Goal: Information Seeking & Learning: Learn about a topic

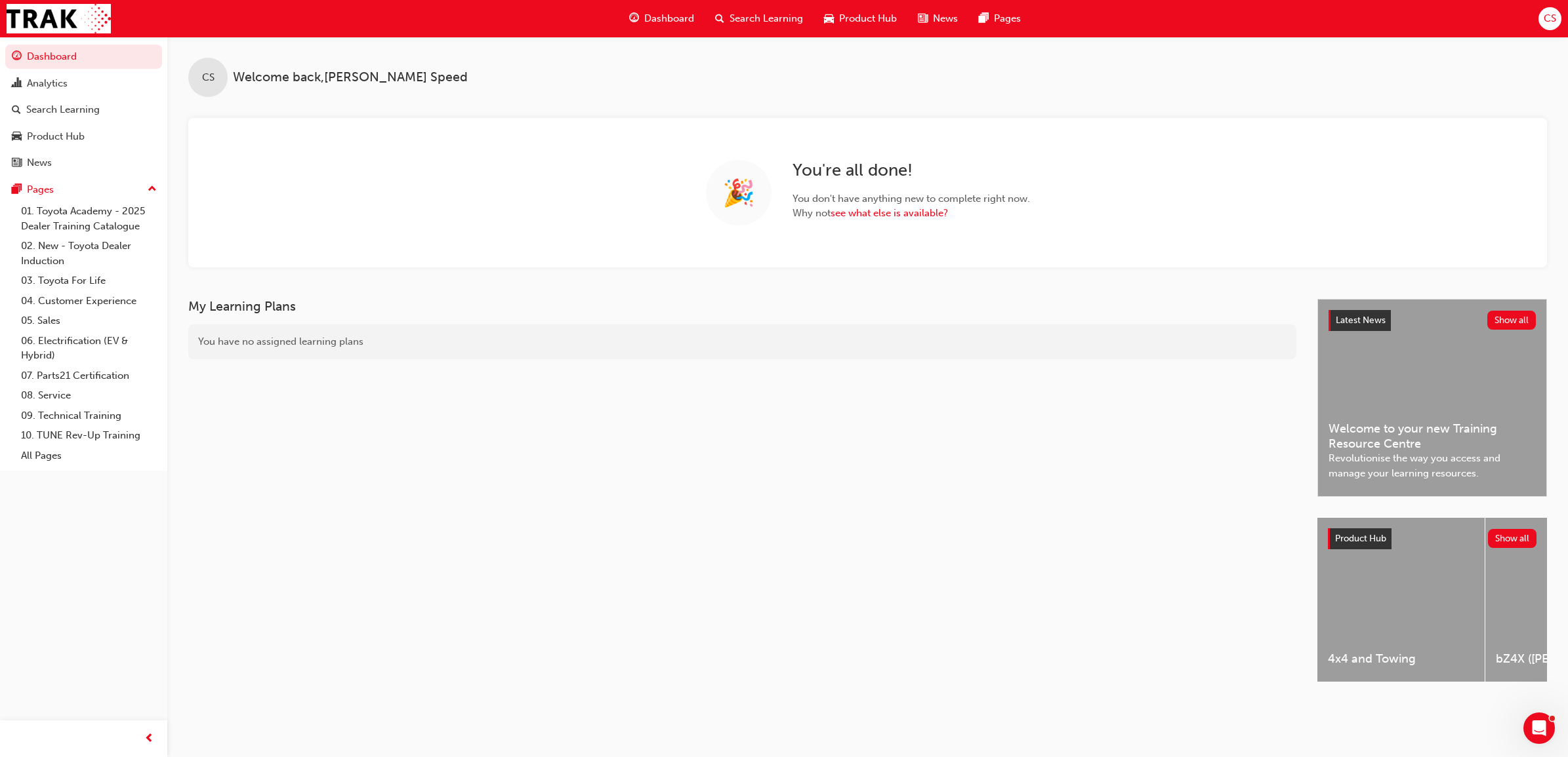
click at [746, 22] on span "Search Learning" at bounding box center [766, 18] width 73 height 15
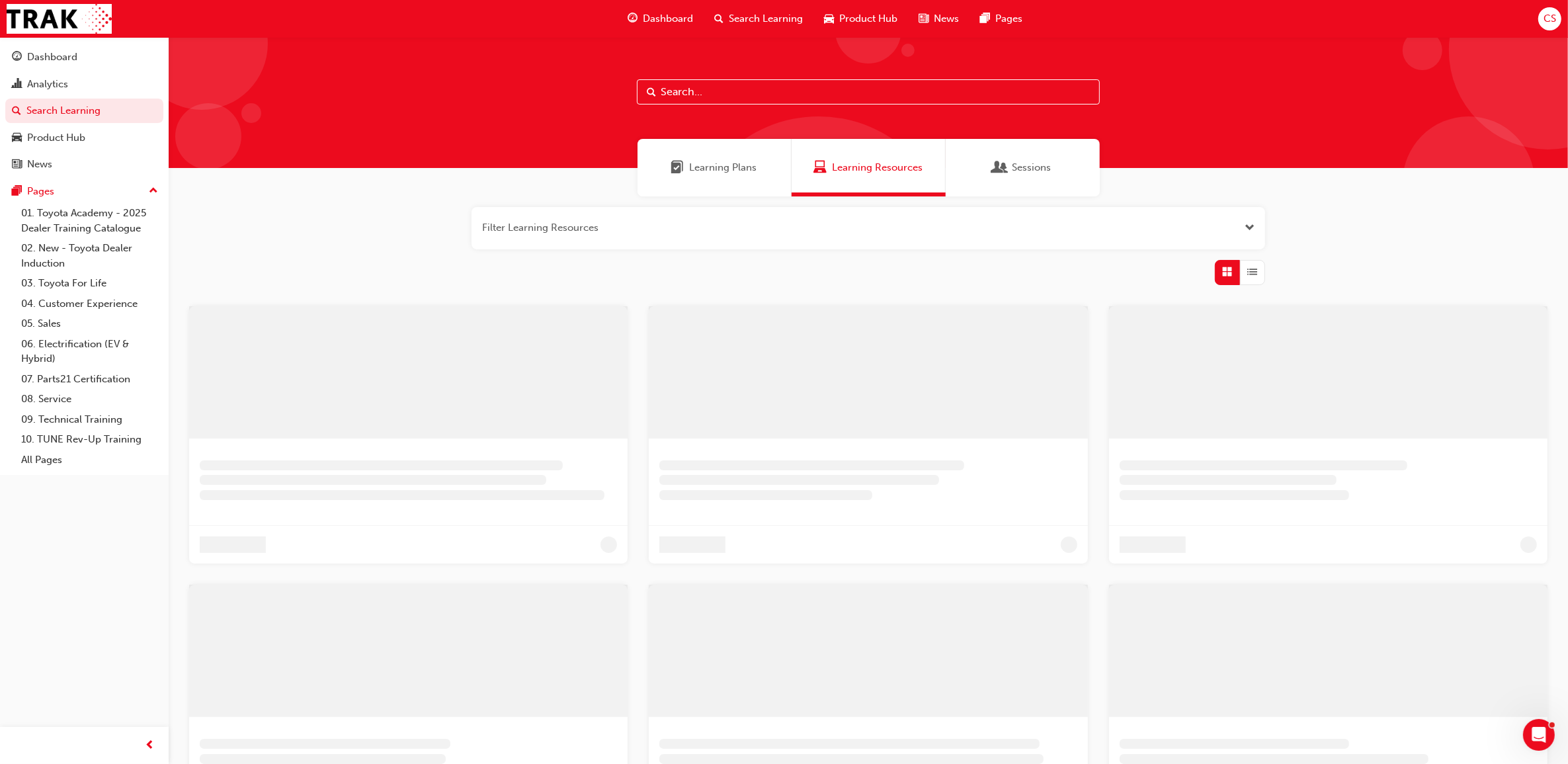
click at [713, 91] on input "text" at bounding box center [868, 92] width 463 height 25
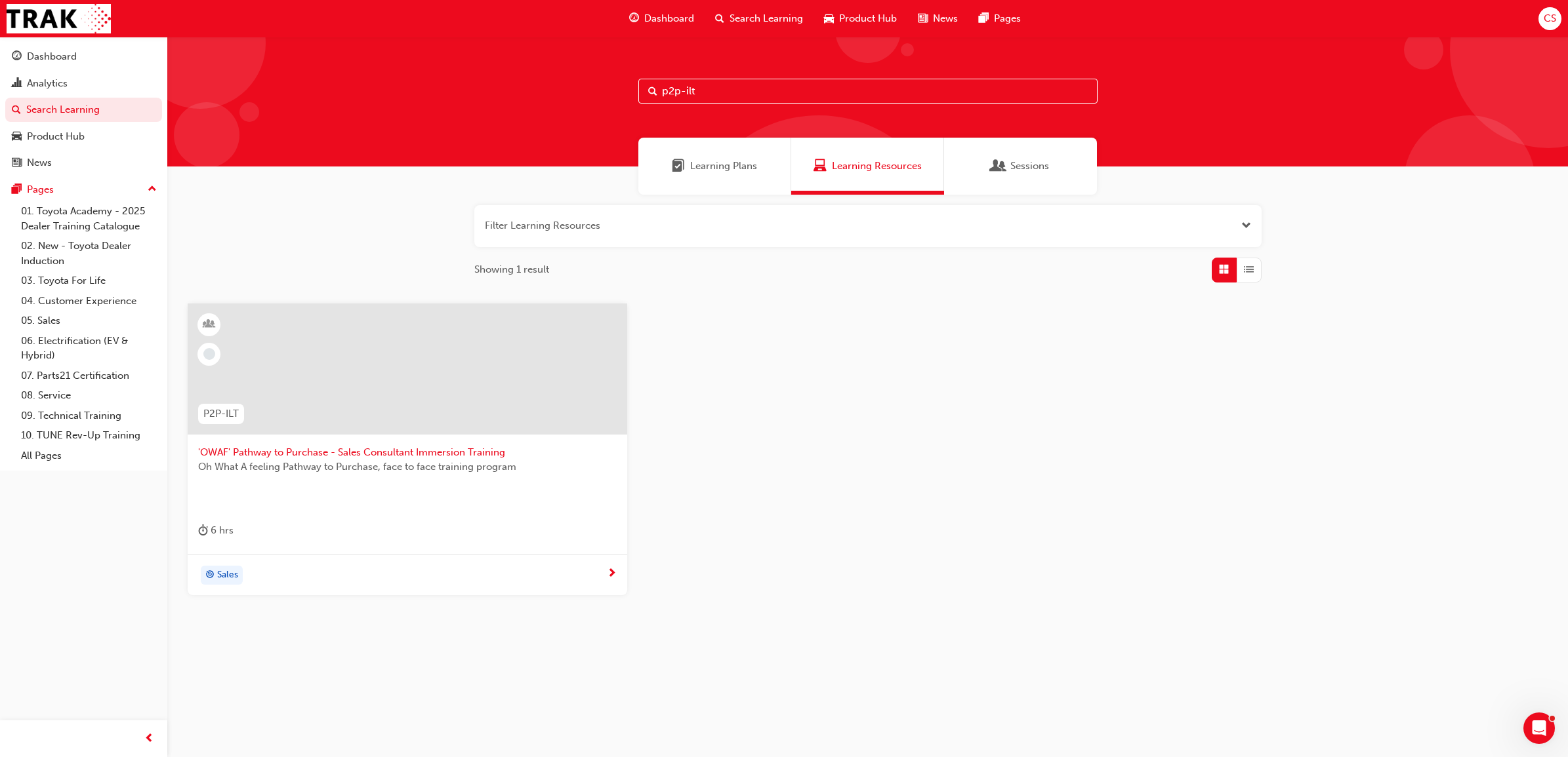
type input "p2p-ilt"
click at [460, 456] on span "'OWAF' Pathway to Purchase - Sales Consultant Immersion Training" at bounding box center [408, 452] width 419 height 15
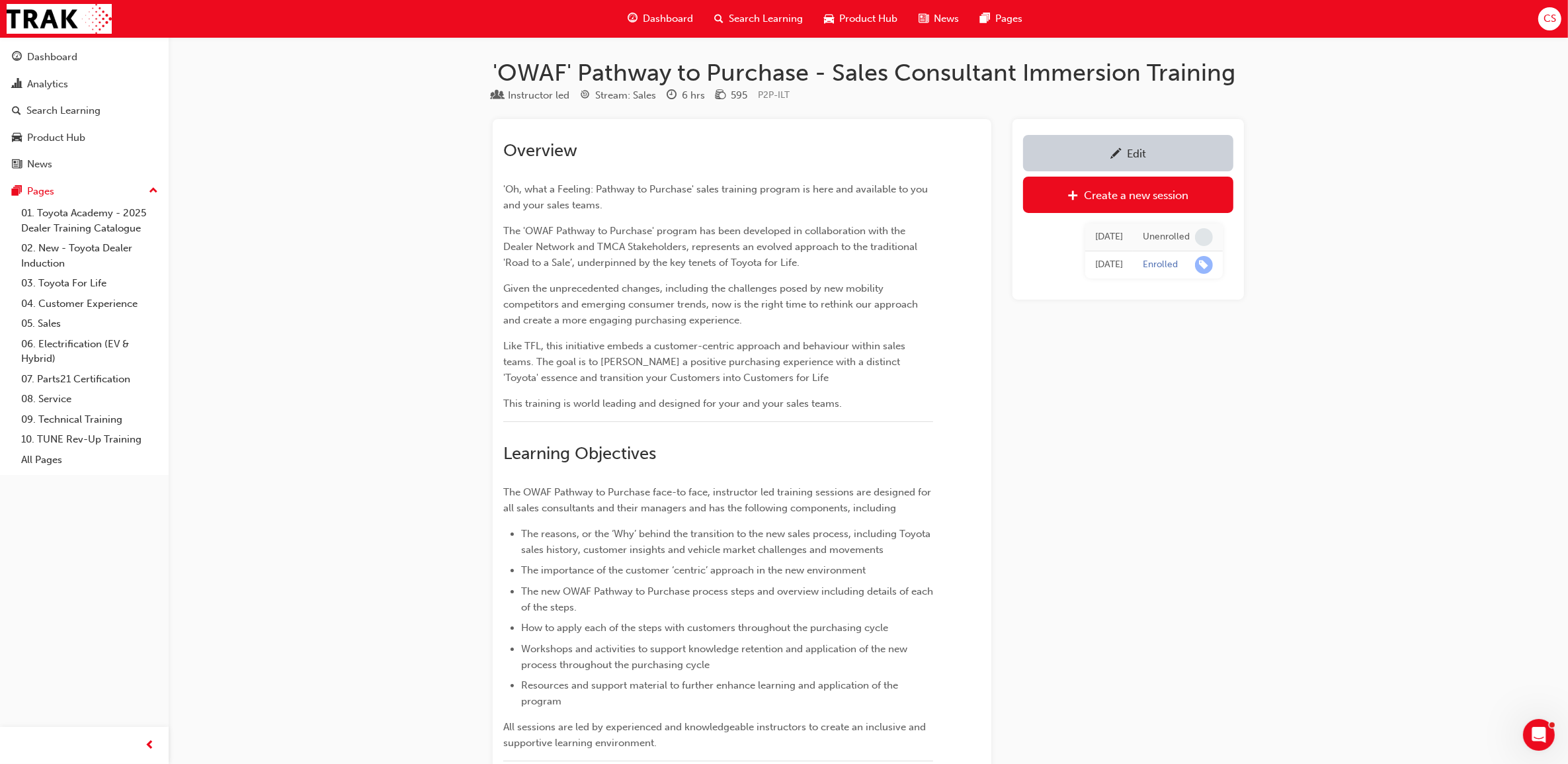
click at [787, 24] on span "Search Learning" at bounding box center [765, 19] width 74 height 15
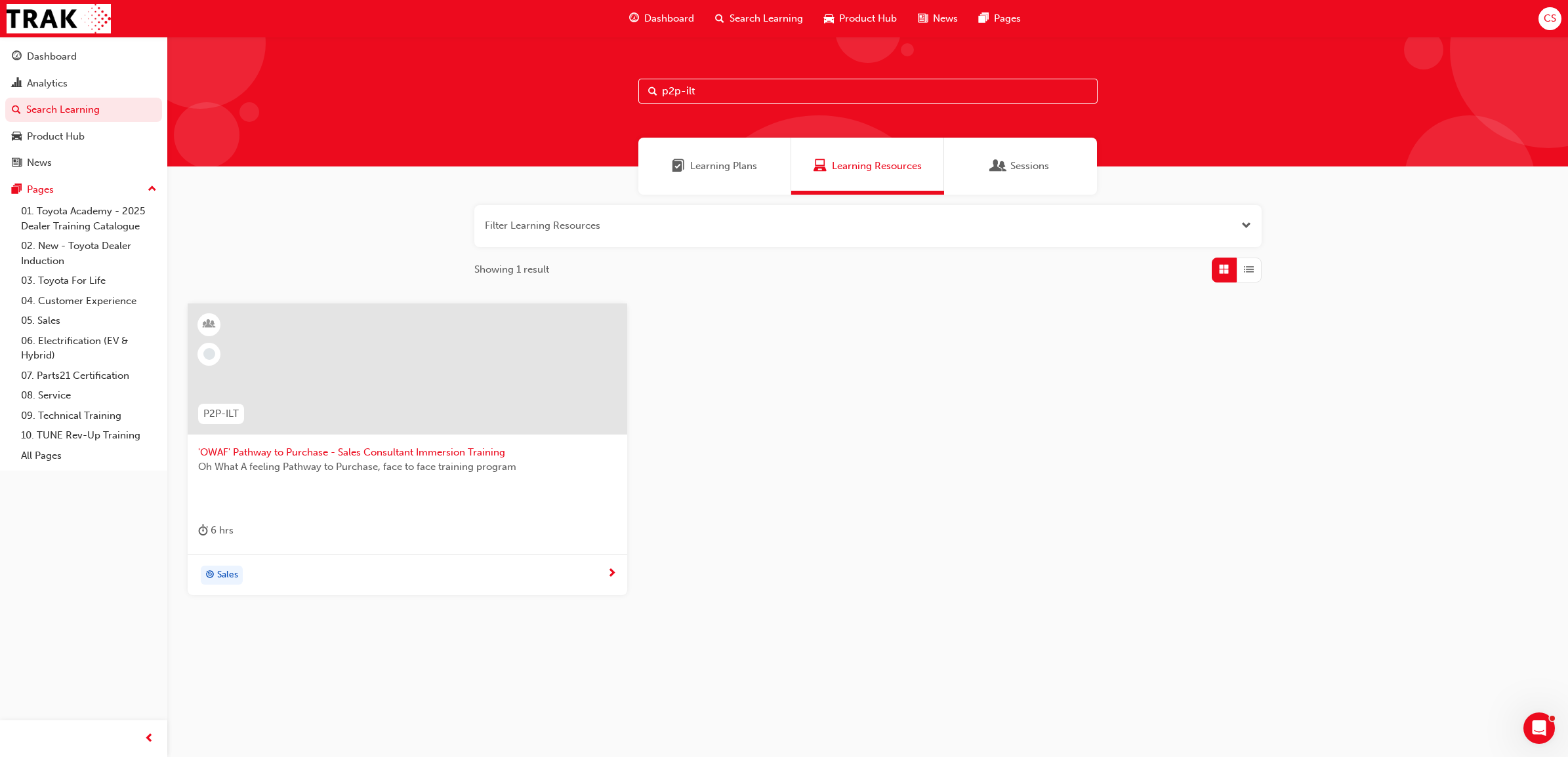
drag, startPoint x: 722, startPoint y: 86, endPoint x: 588, endPoint y: 93, distance: 134.2
click at [588, 93] on div "p2p-ilt" at bounding box center [867, 101] width 1400 height 129
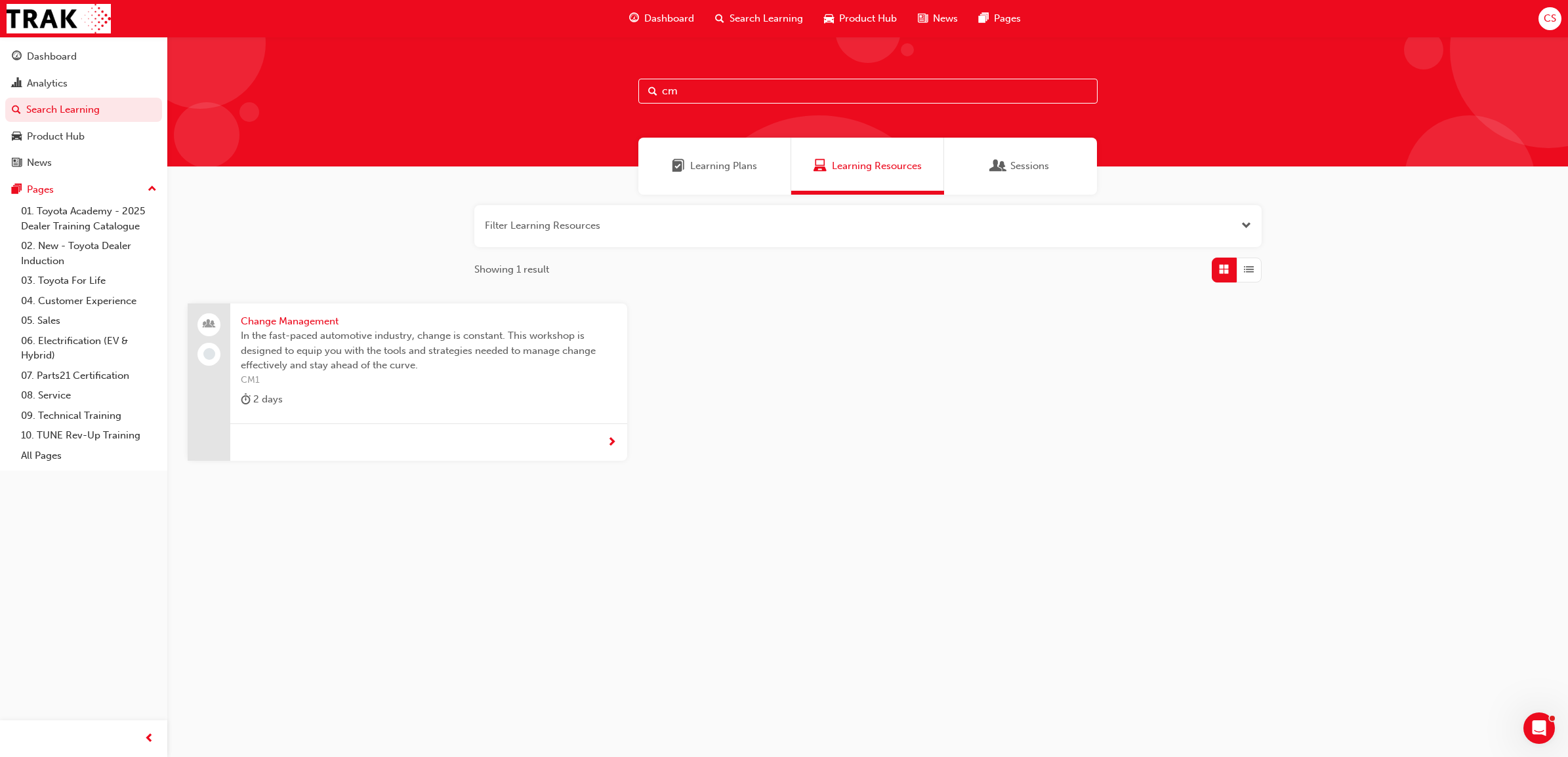
type input "cm"
click at [280, 325] on span "Change Management" at bounding box center [428, 321] width 375 height 15
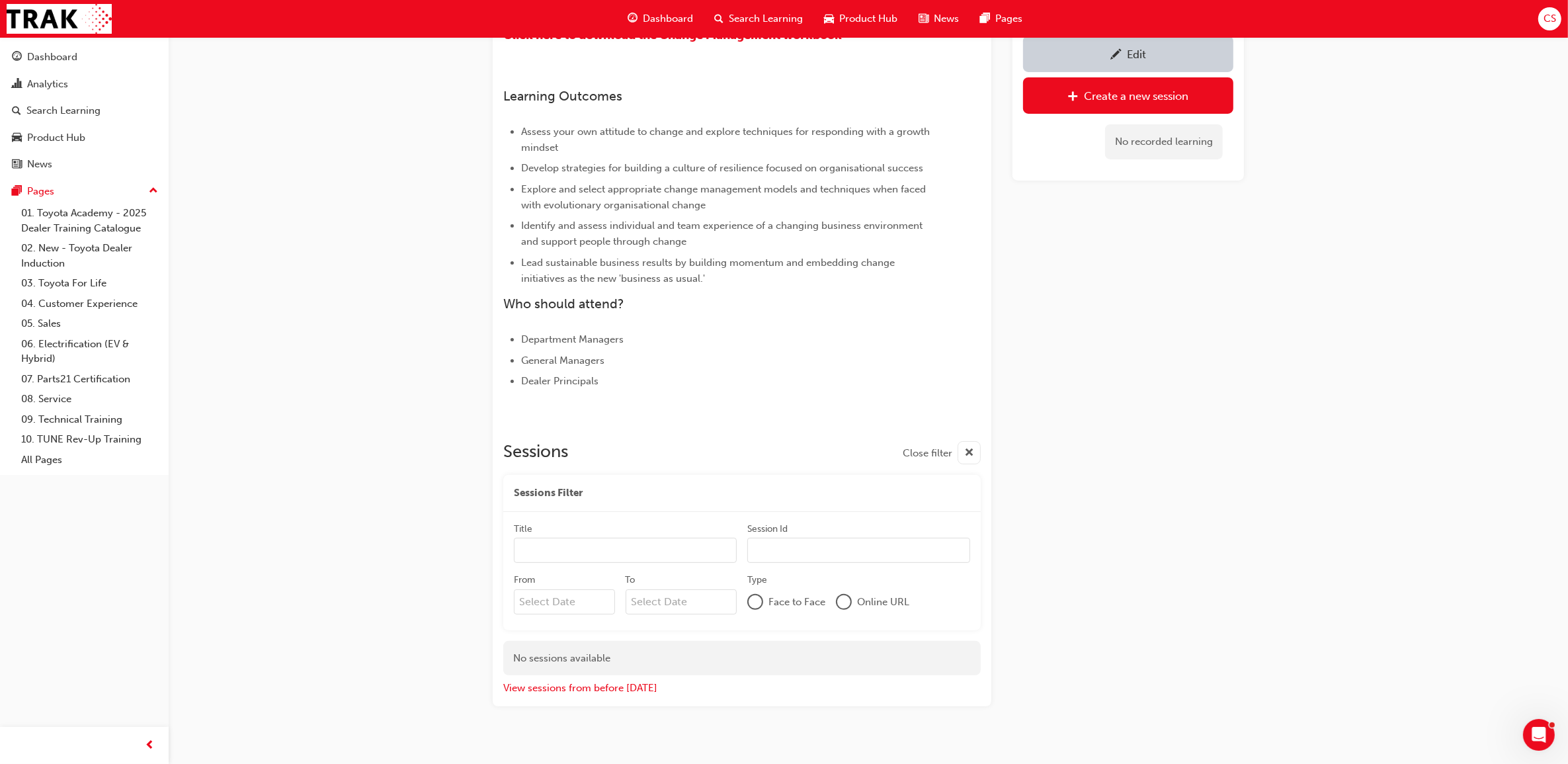
scroll to position [332, 0]
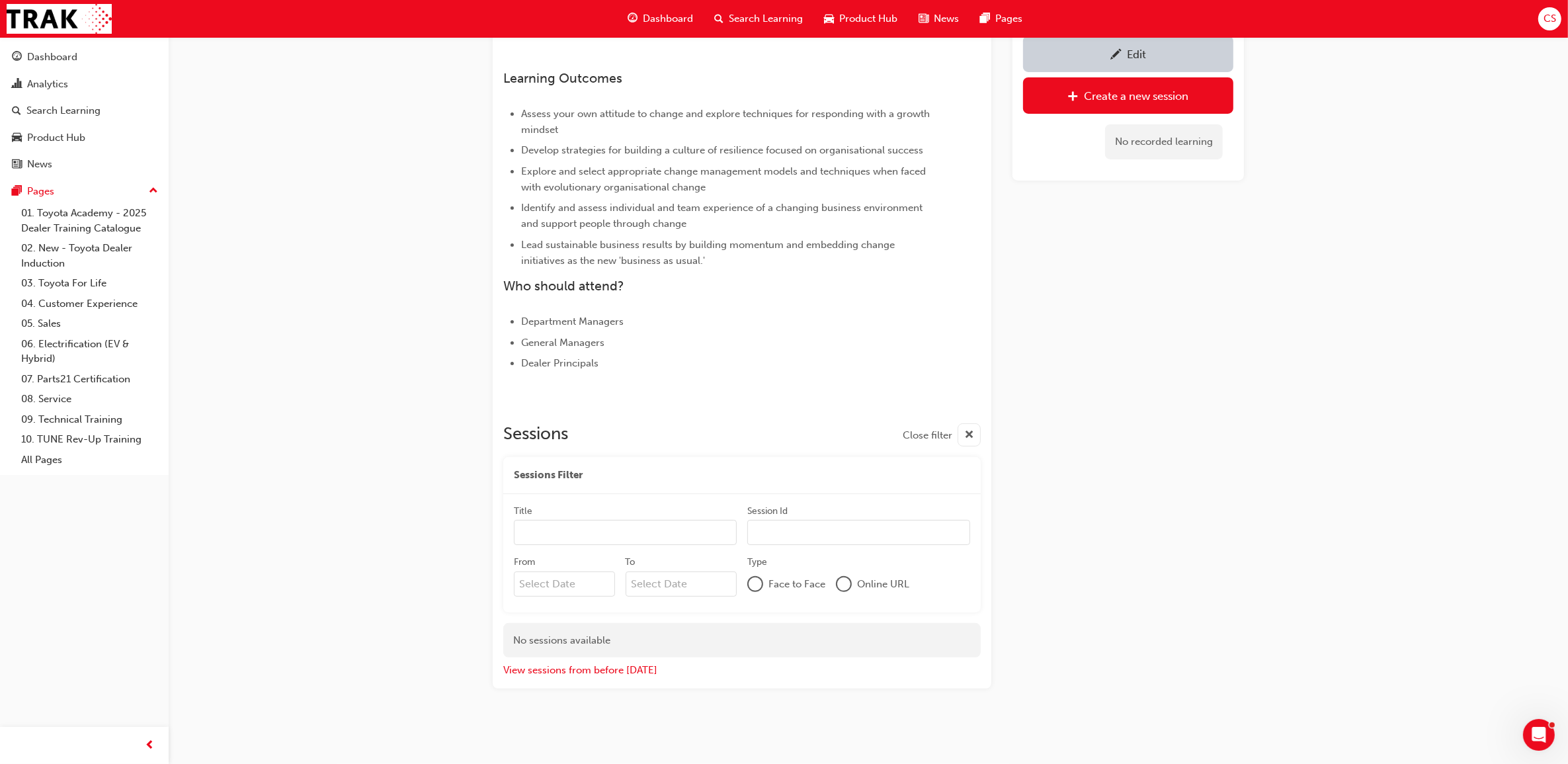
click at [1384, 442] on div "Change Management Instructor led 2 days 595 per day CM1 In the fast-paced autom…" at bounding box center [784, 216] width 1568 height 1096
click at [613, 676] on button "View sessions from before [DATE]" at bounding box center [580, 671] width 154 height 15
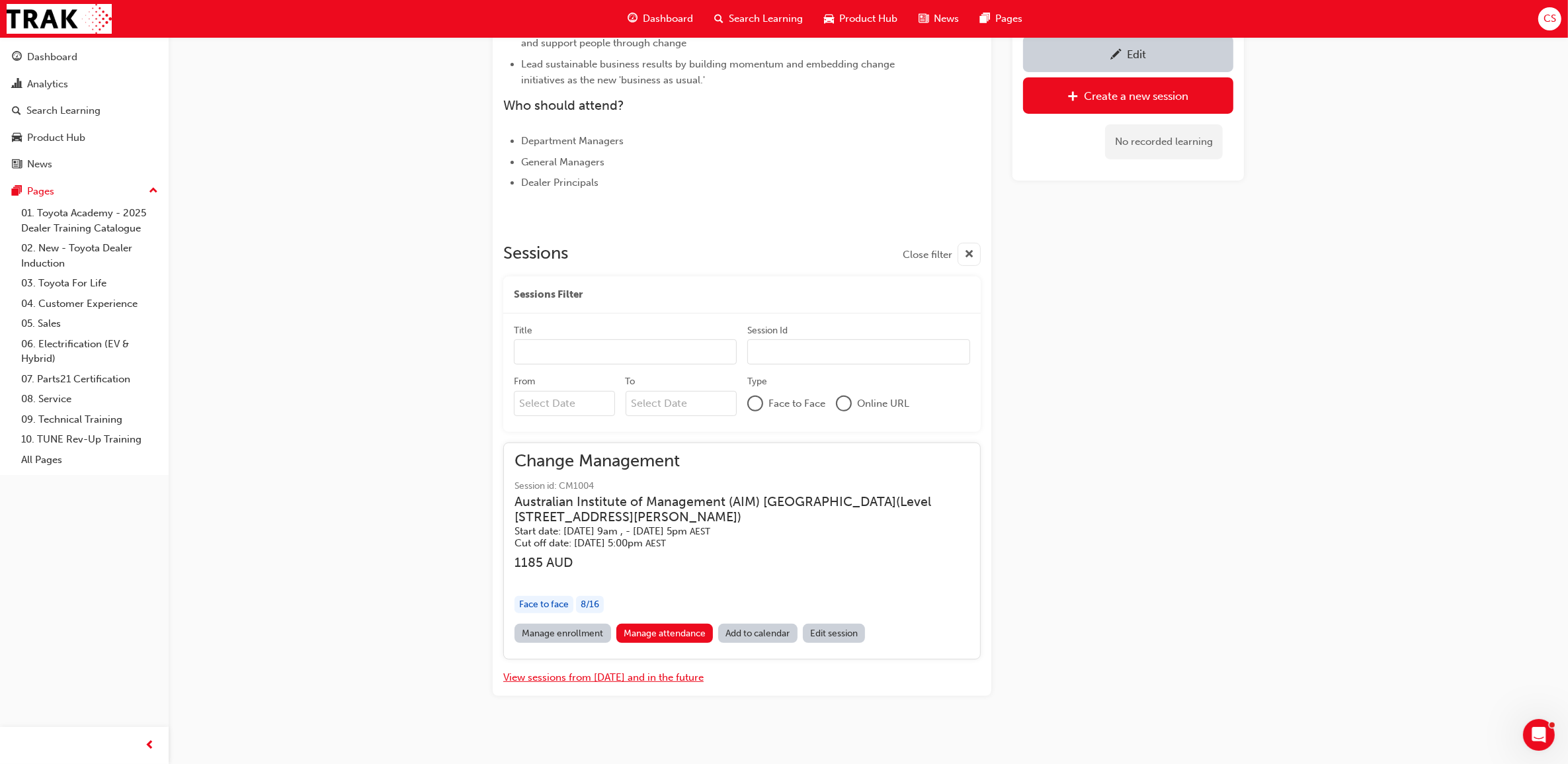
scroll to position [520, 0]
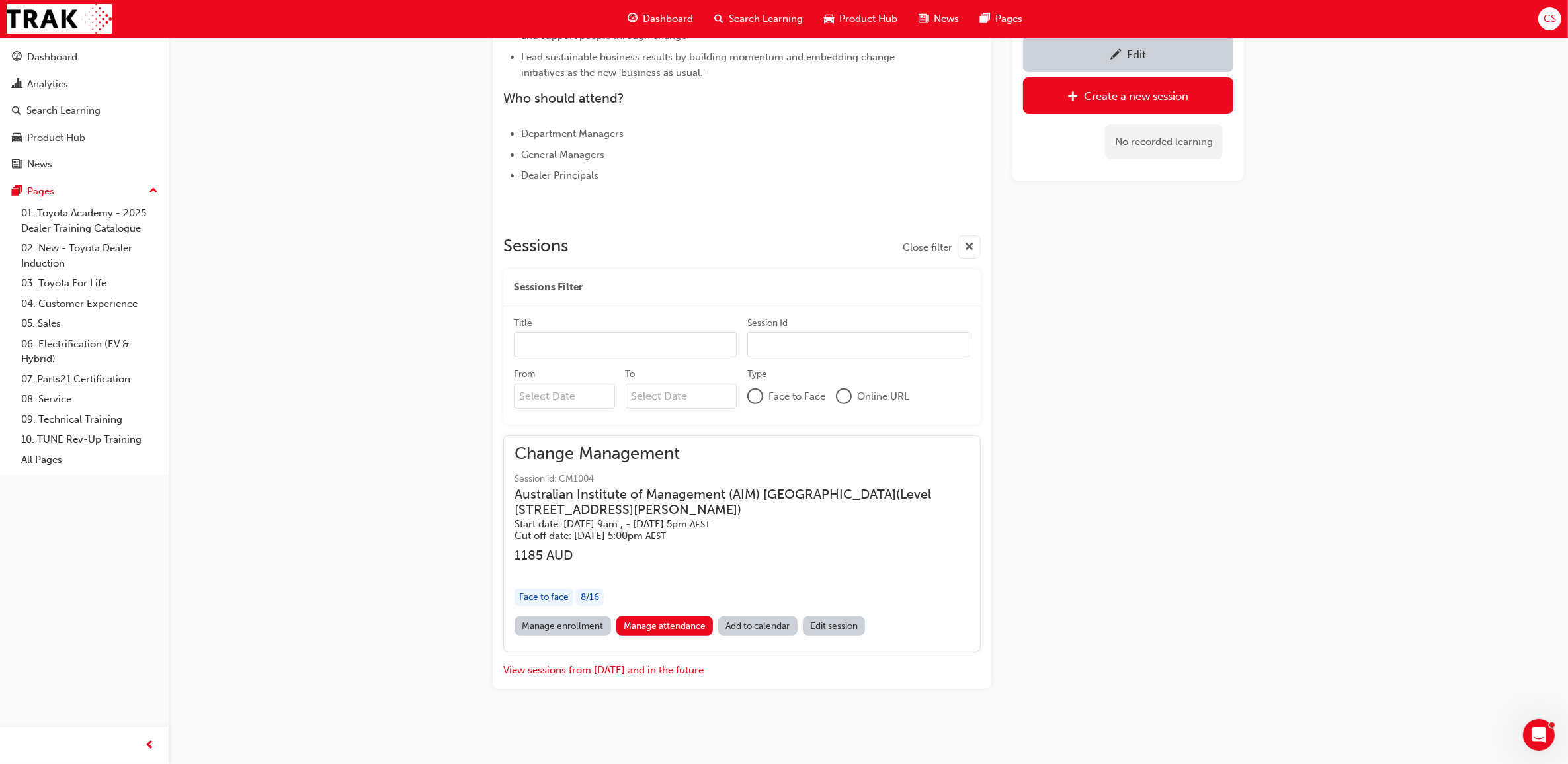
drag, startPoint x: 1243, startPoint y: 239, endPoint x: 1205, endPoint y: 214, distance: 45.5
click at [1205, 214] on div "Edit Create a new session No recorded learning" at bounding box center [1128, 144] width 231 height 1090
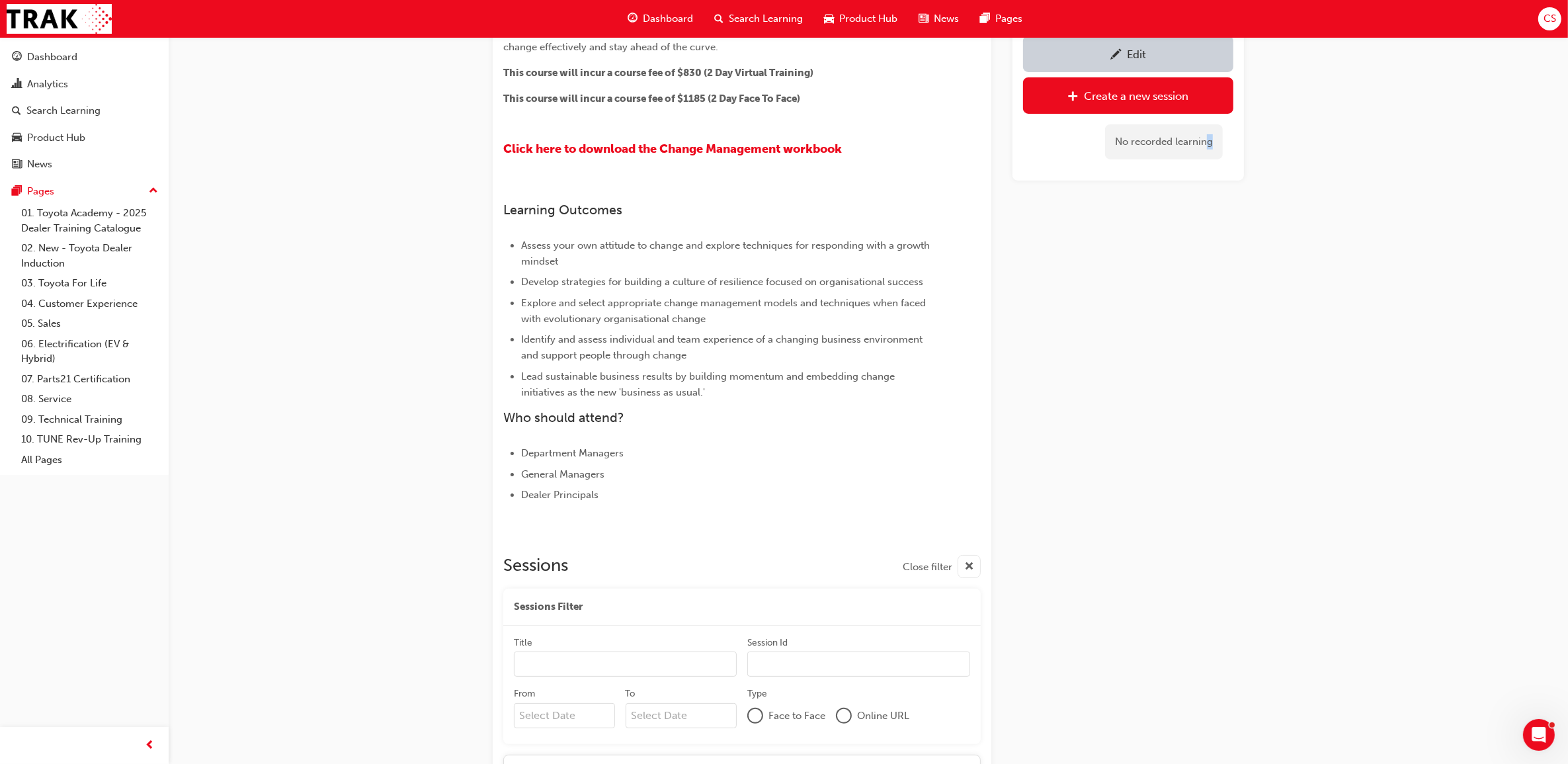
scroll to position [189, 0]
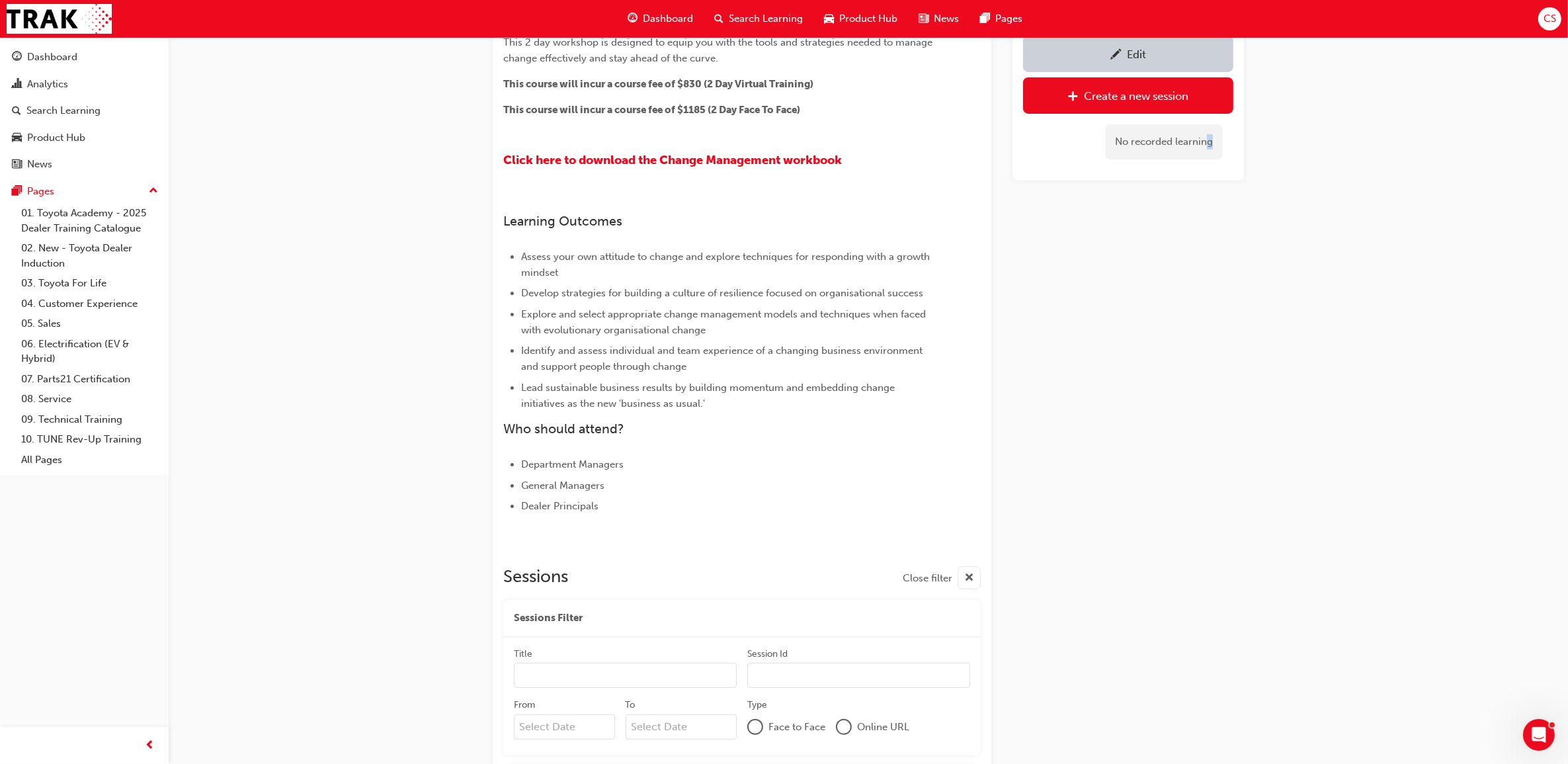
click at [1400, 559] on div "Change Management Instructor led 2 days 595 per day CM1 In the fast-paced autom…" at bounding box center [784, 453] width 1568 height 1284
click at [1544, 740] on icon "Open Intercom Messenger" at bounding box center [1537, 733] width 22 height 22
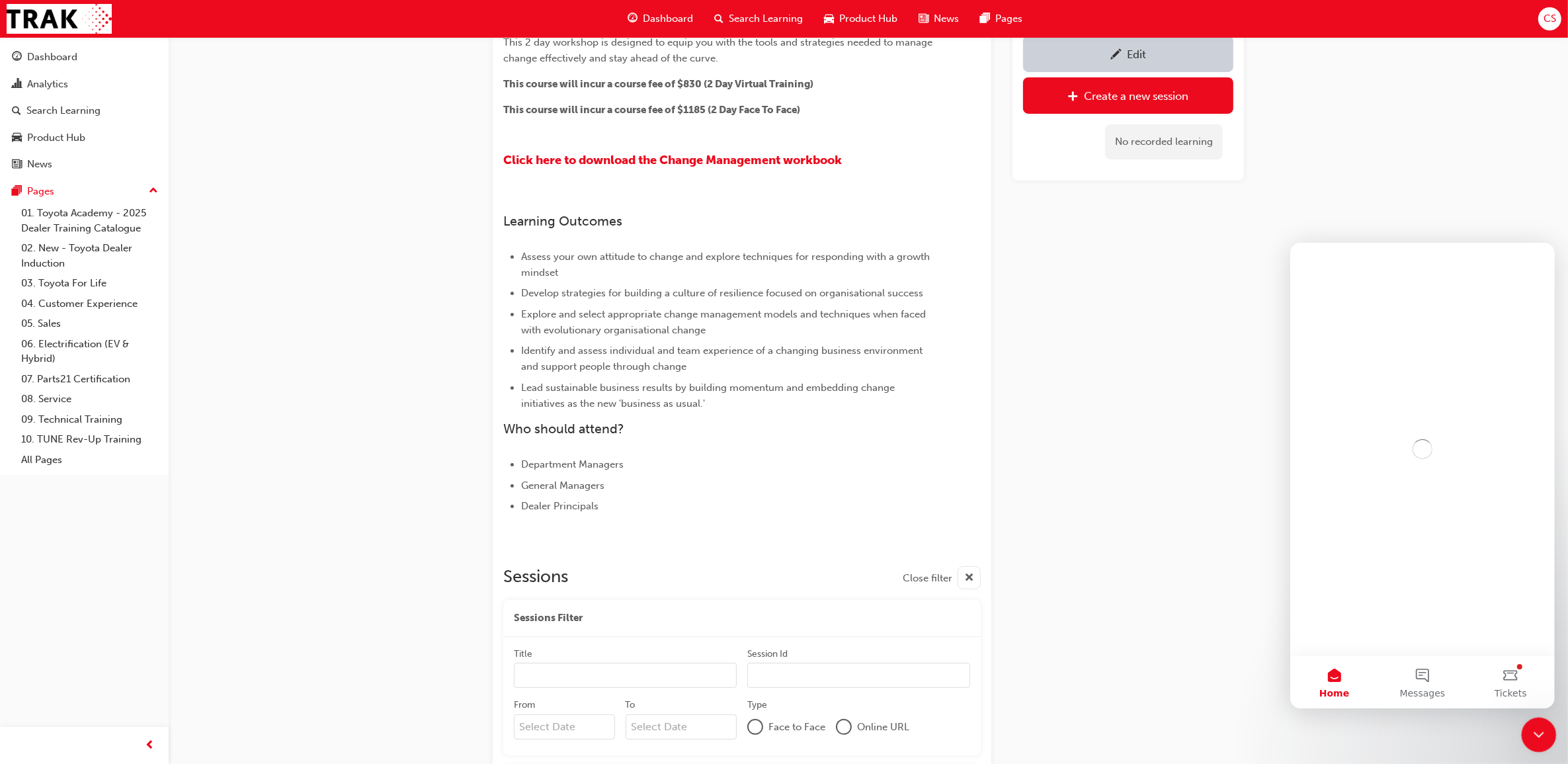
scroll to position [0, 0]
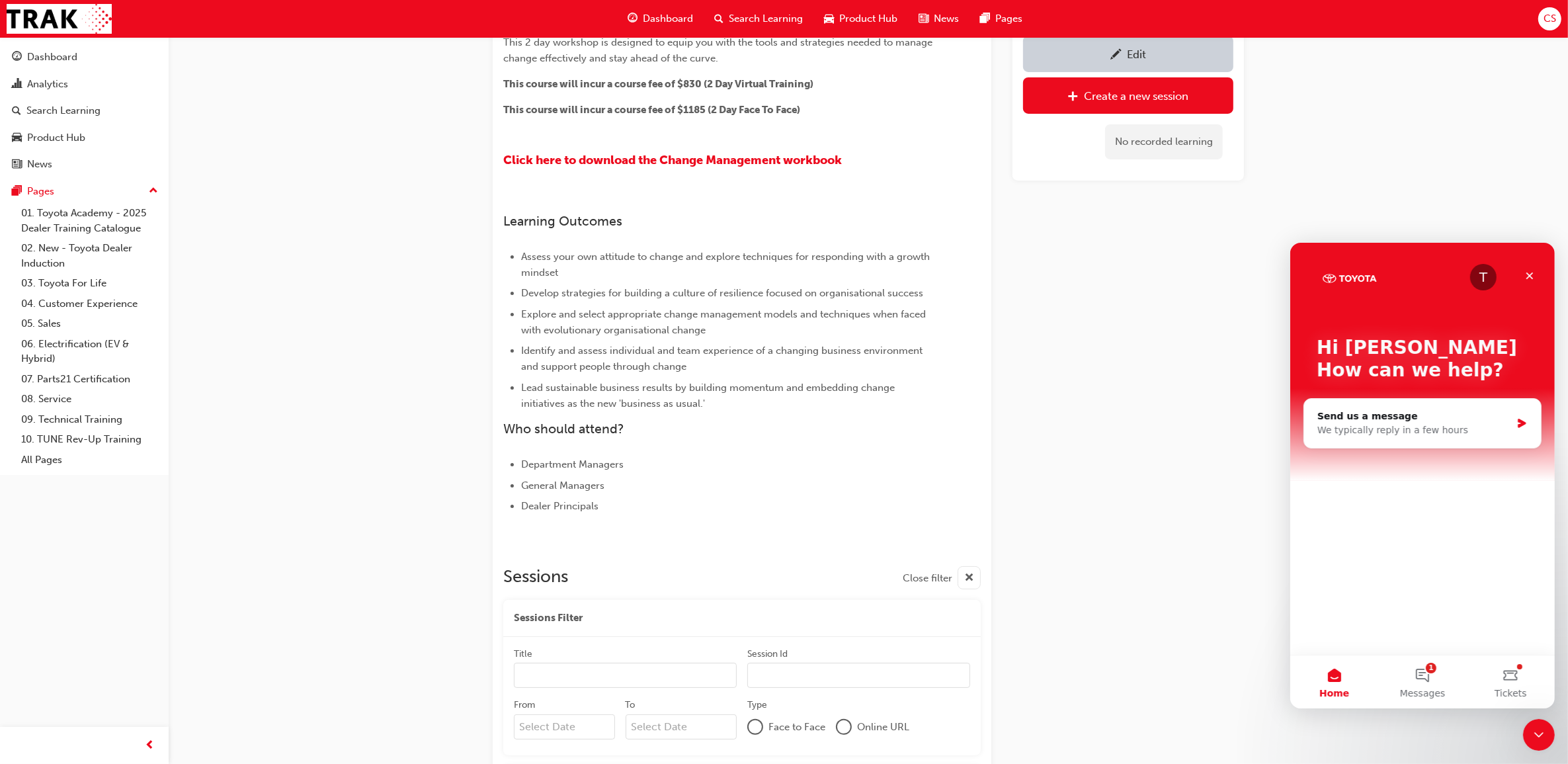
click at [746, 15] on span "Search Learning" at bounding box center [765, 19] width 74 height 15
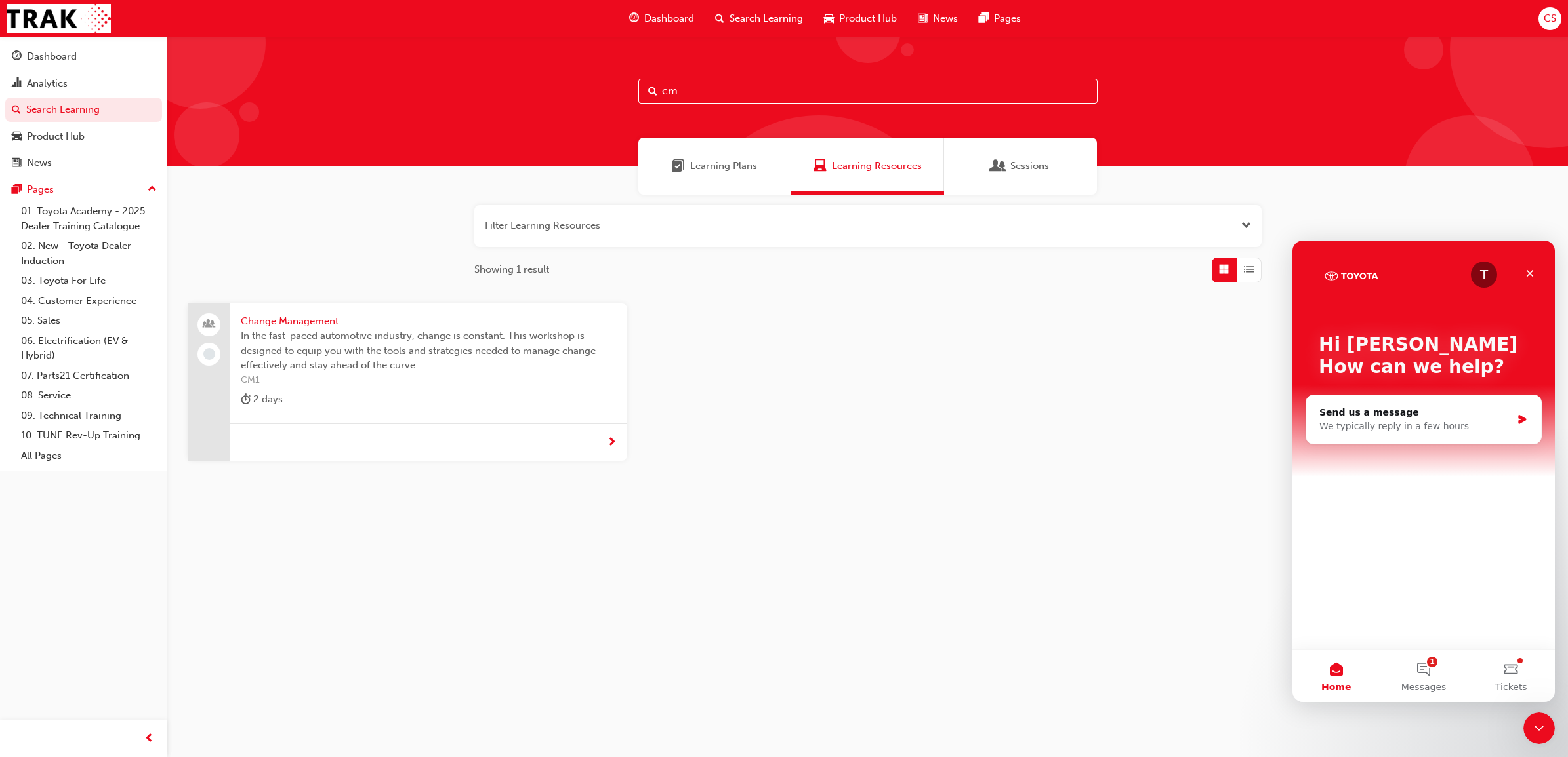
click at [722, 160] on span "Learning Plans" at bounding box center [723, 166] width 67 height 15
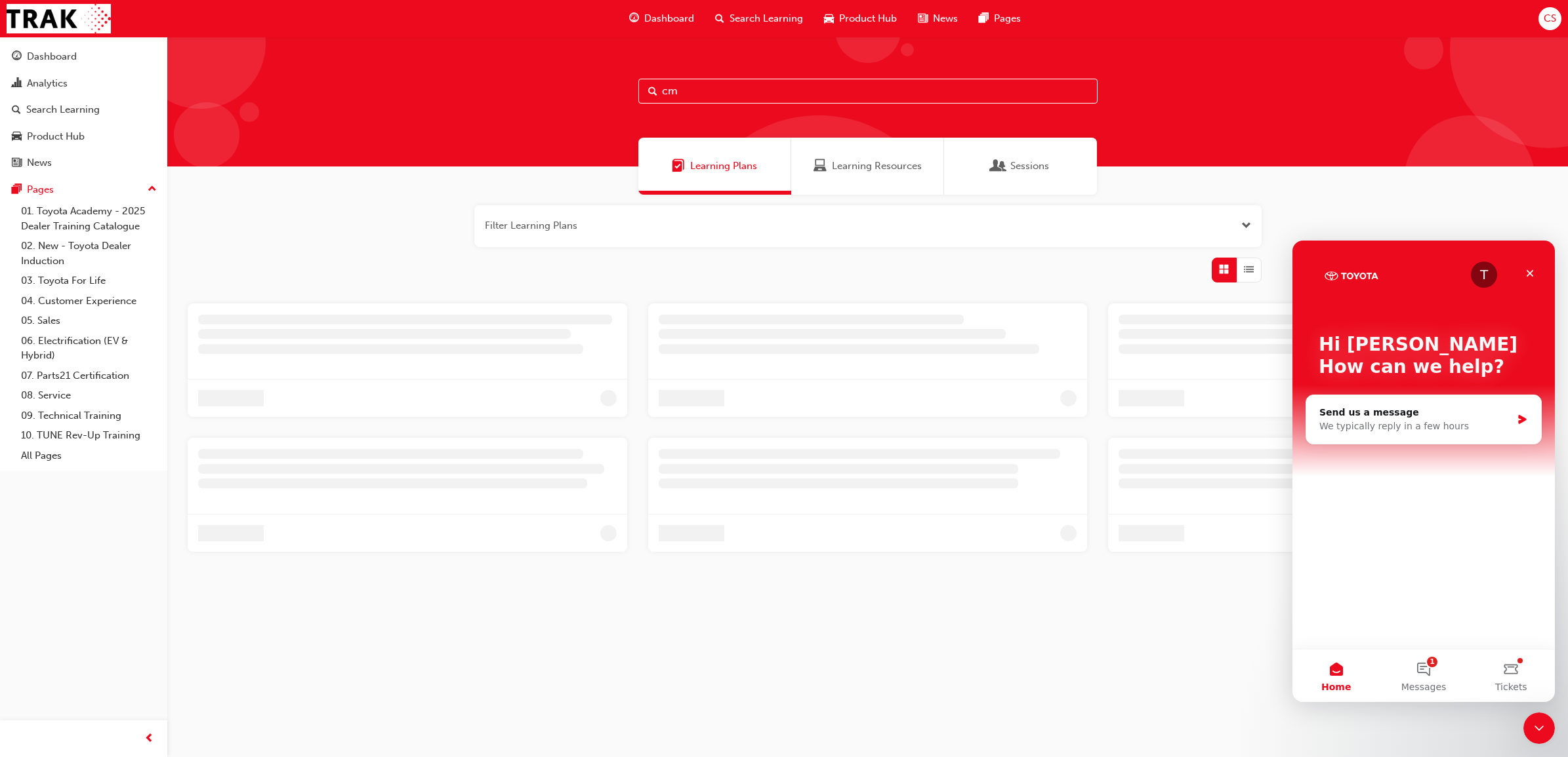
drag, startPoint x: 740, startPoint y: 90, endPoint x: 605, endPoint y: 90, distance: 135.0
click at [605, 90] on div "cm" at bounding box center [867, 101] width 1400 height 129
type input "u"
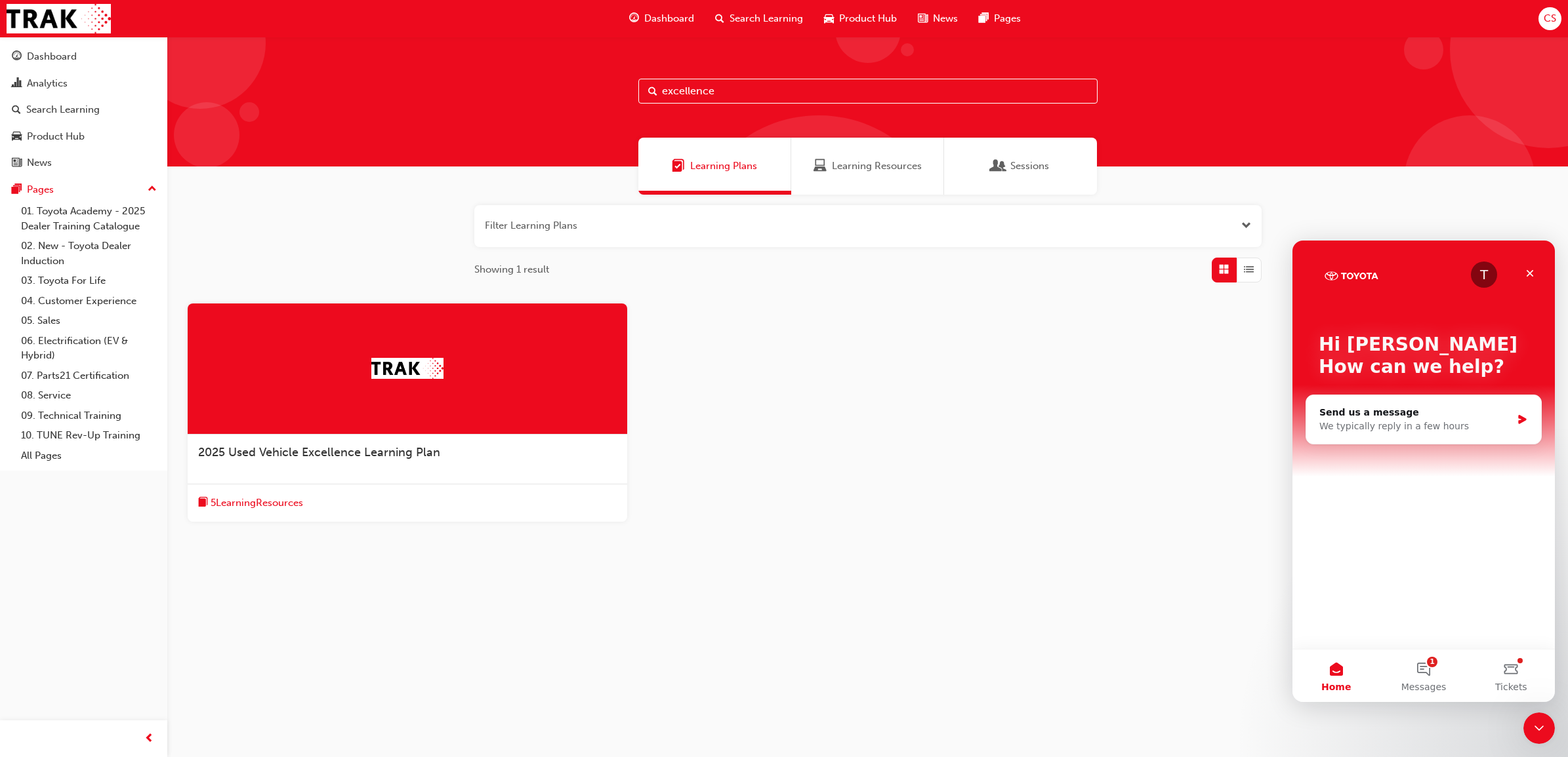
type input "excellence"
click at [735, 90] on input "excellence" at bounding box center [868, 91] width 459 height 25
click at [353, 453] on span "2025 Used Vehicle Excellence Learning Plan" at bounding box center [319, 452] width 242 height 15
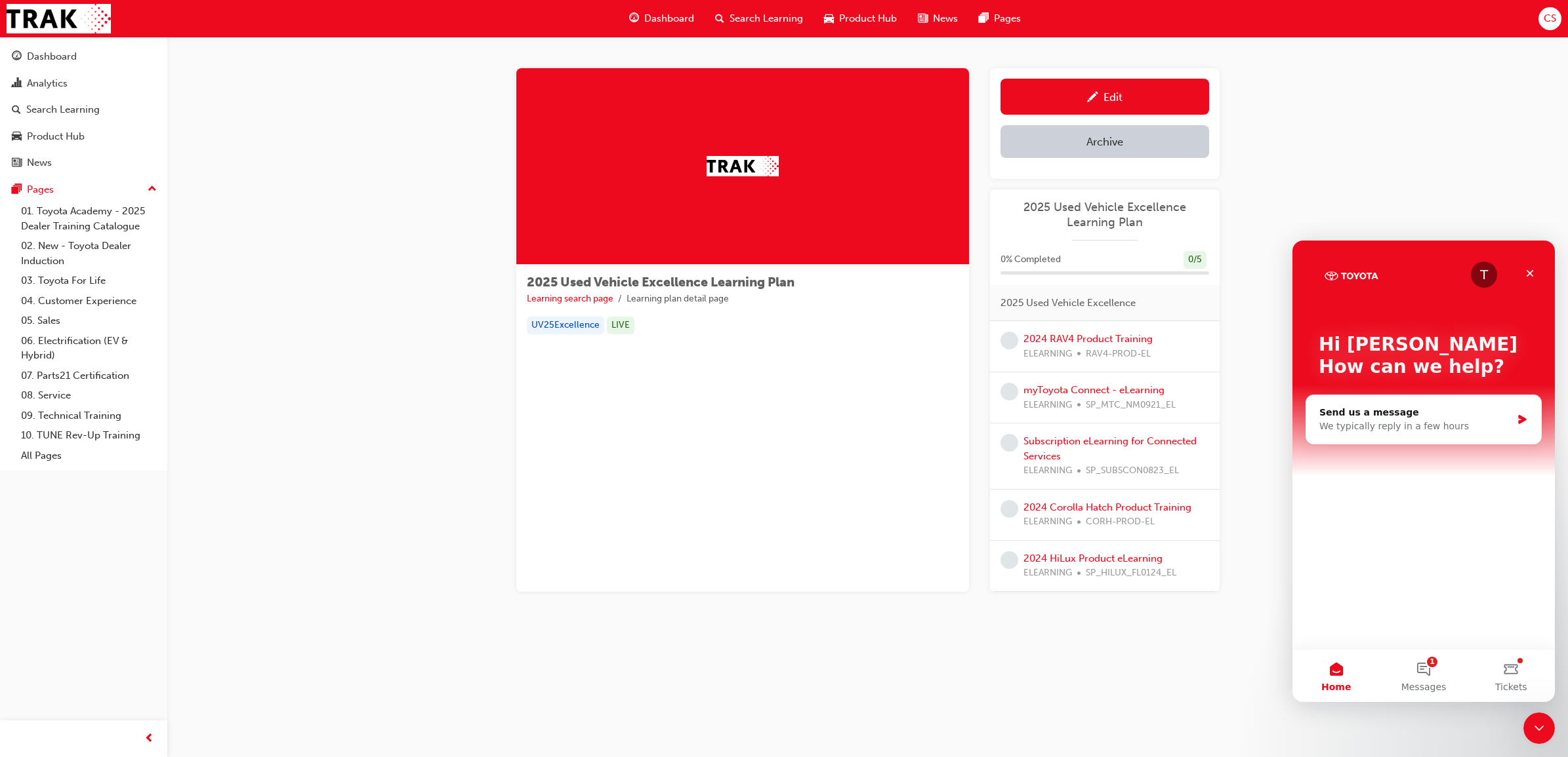
click at [780, 10] on div "Search Learning" at bounding box center [758, 18] width 109 height 27
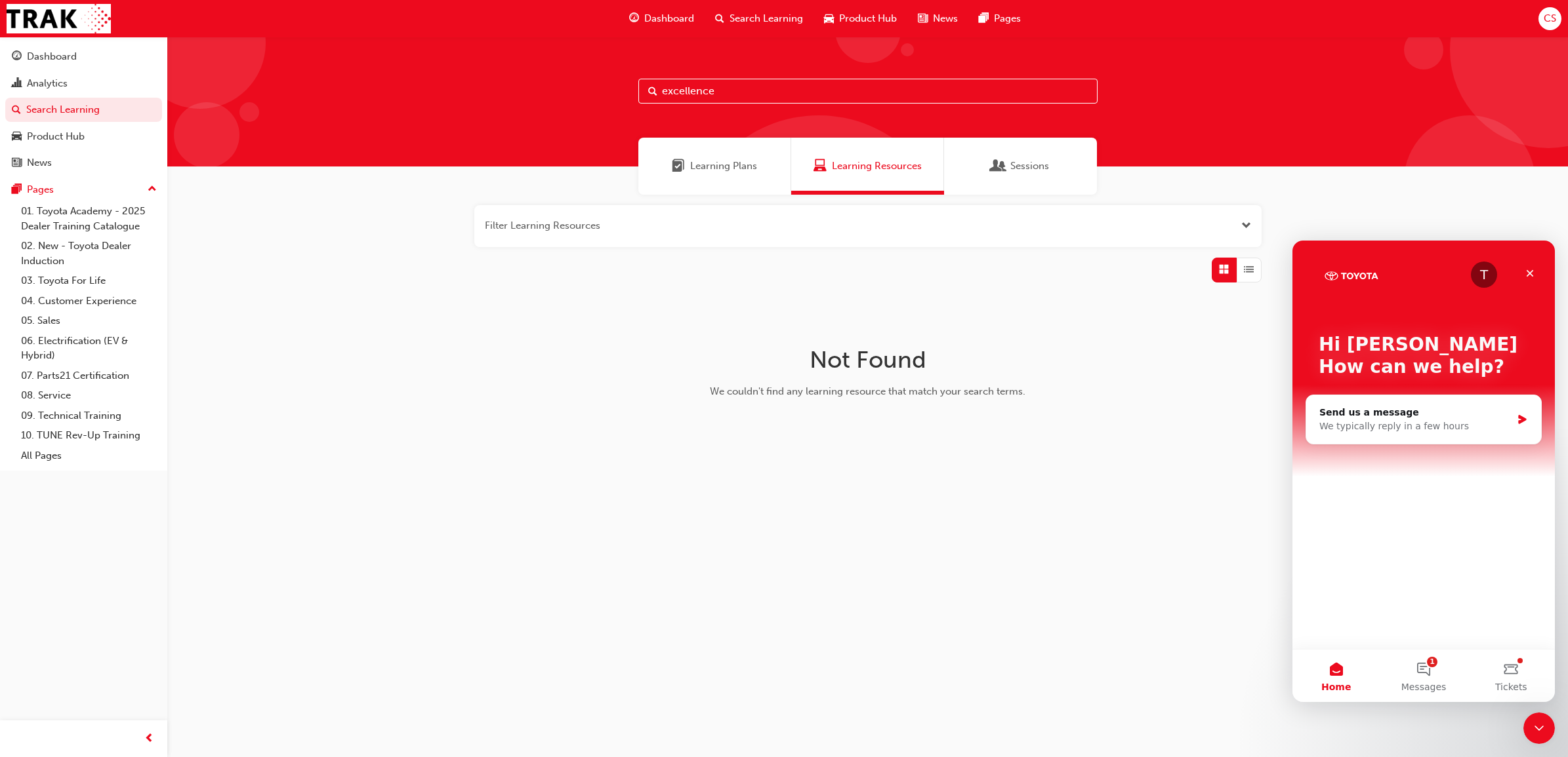
click at [762, 162] on div "Learning Plans" at bounding box center [714, 166] width 152 height 57
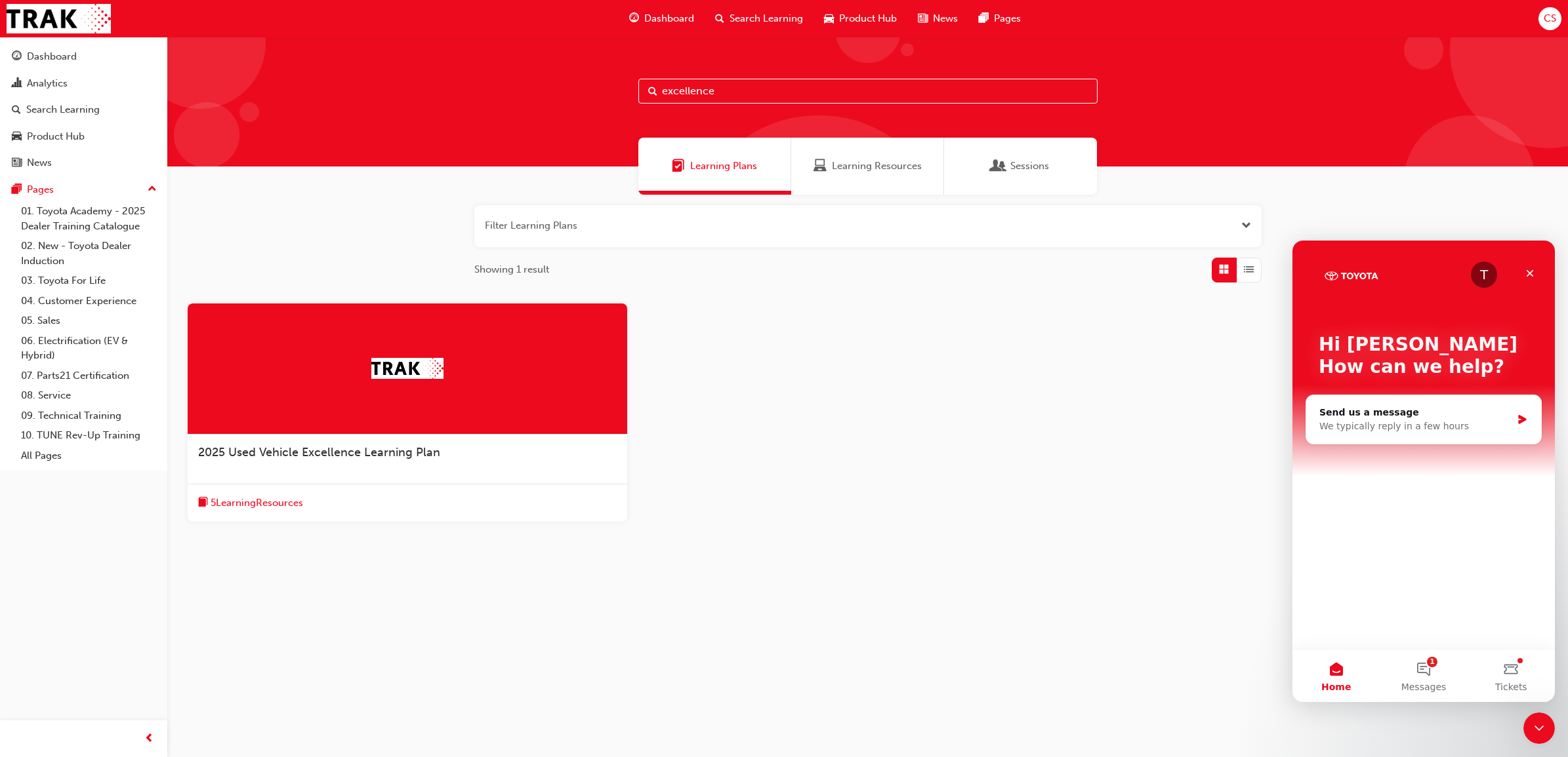
click at [594, 230] on button "button" at bounding box center [868, 227] width 787 height 42
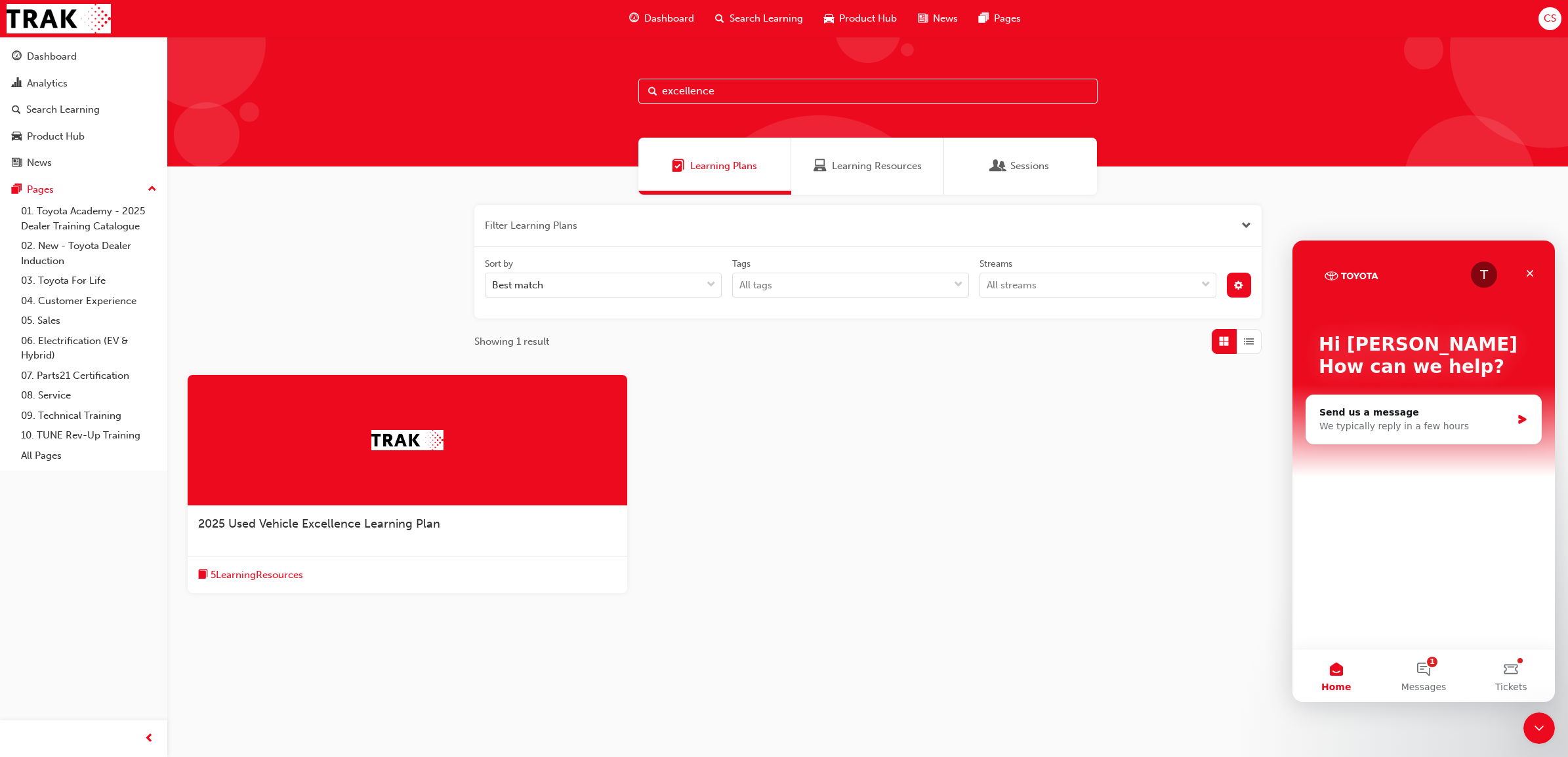
click at [733, 97] on input "excellence" at bounding box center [868, 91] width 459 height 25
drag, startPoint x: 742, startPoint y: 88, endPoint x: 646, endPoint y: 92, distance: 96.1
click at [646, 91] on input "excellence" at bounding box center [868, 91] width 459 height 25
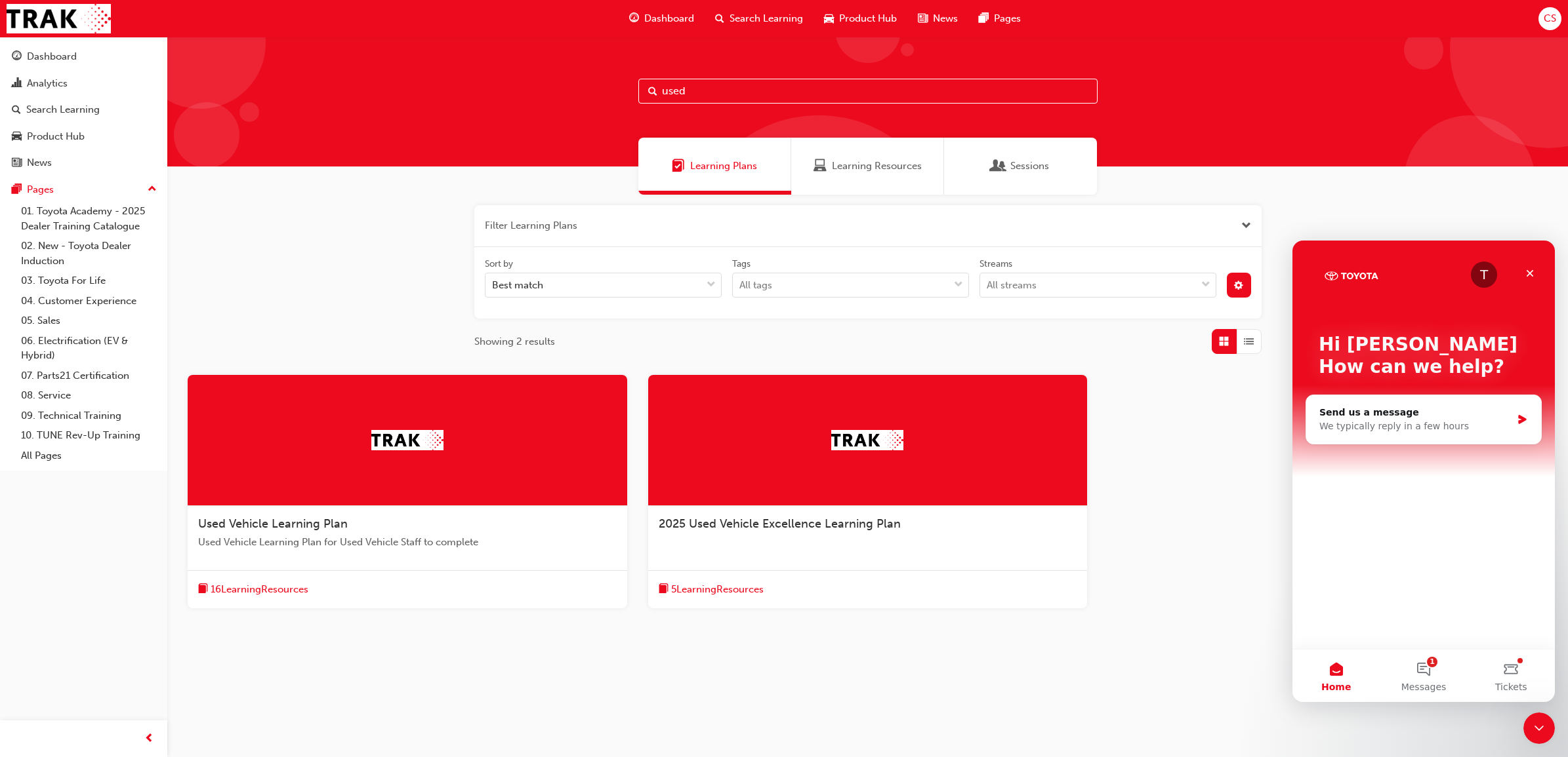
type input "used"
